Goal: Check status: Check status

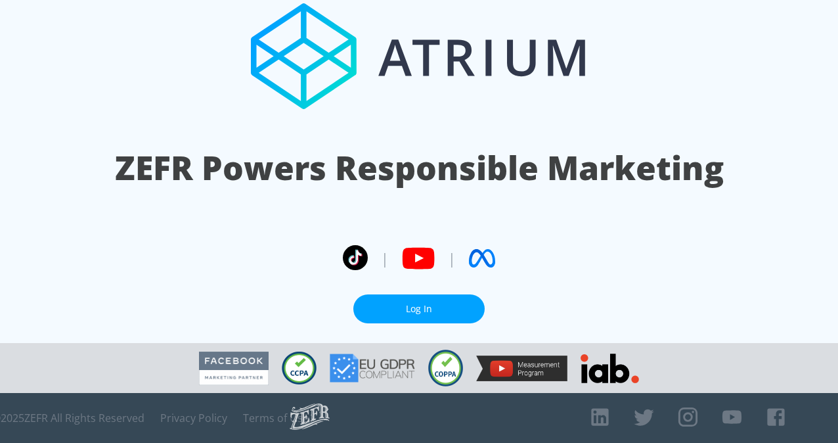
click at [420, 310] on link "Log In" at bounding box center [418, 309] width 131 height 30
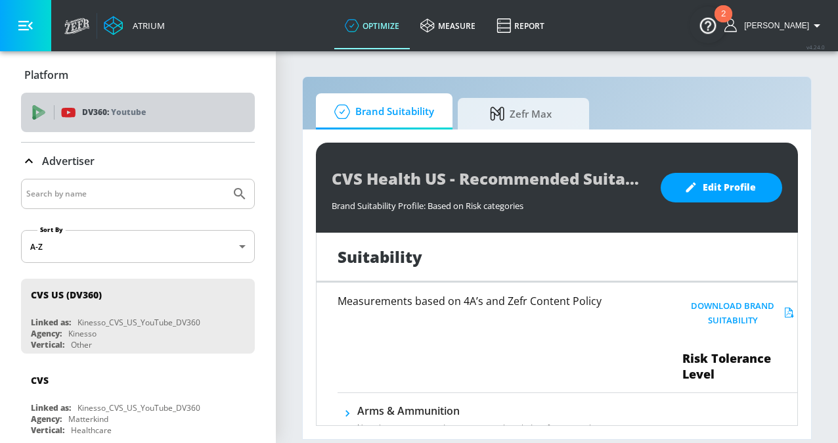
click at [169, 118] on div "DV360: Youtube" at bounding box center [152, 112] width 183 height 14
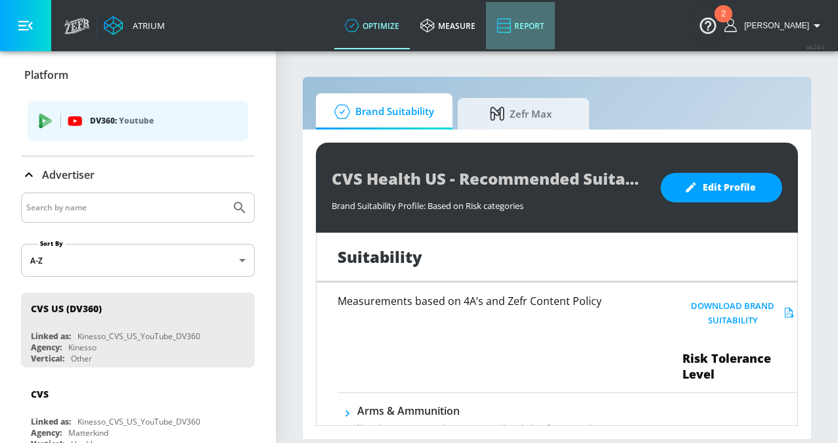
click at [548, 21] on link "Report" at bounding box center [520, 25] width 69 height 47
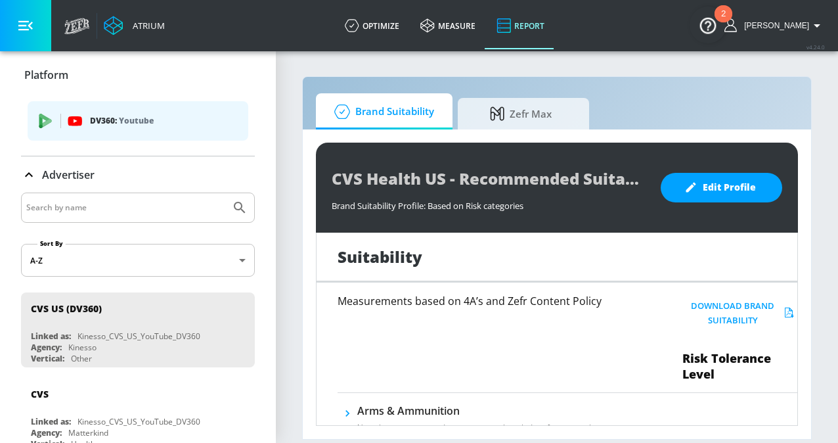
click at [711, 20] on img "Open Resource Center, 2 new notifications" at bounding box center [708, 25] width 37 height 37
